Goal: Find specific page/section: Find specific page/section

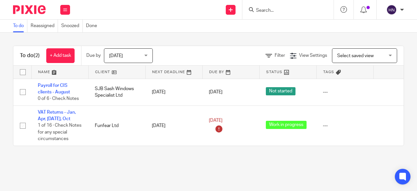
click at [253, 11] on icon at bounding box center [251, 9] width 5 height 5
click at [261, 9] on input "Search" at bounding box center [285, 11] width 59 height 6
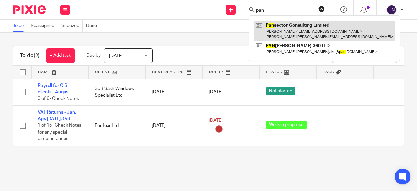
type input "pan"
click at [279, 26] on link at bounding box center [324, 31] width 141 height 20
click at [279, 30] on link at bounding box center [324, 31] width 141 height 20
click at [273, 31] on link at bounding box center [324, 31] width 141 height 20
